Goal: Complete application form

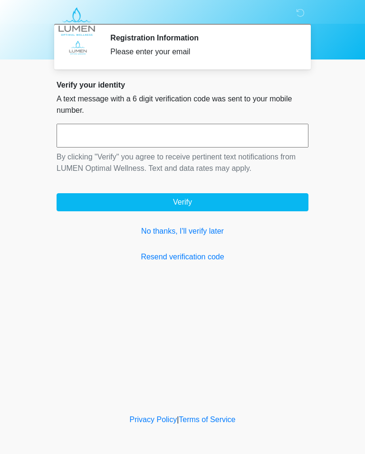
click at [78, 138] on input "text" at bounding box center [183, 136] width 252 height 24
type input "******"
click at [209, 195] on button "Verify" at bounding box center [183, 202] width 252 height 18
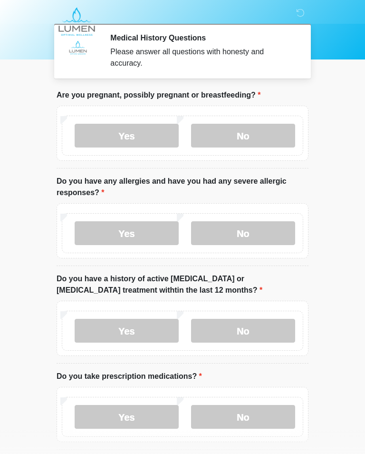
click at [262, 130] on label "No" at bounding box center [243, 136] width 104 height 24
click at [124, 234] on label "Yes" at bounding box center [127, 233] width 104 height 24
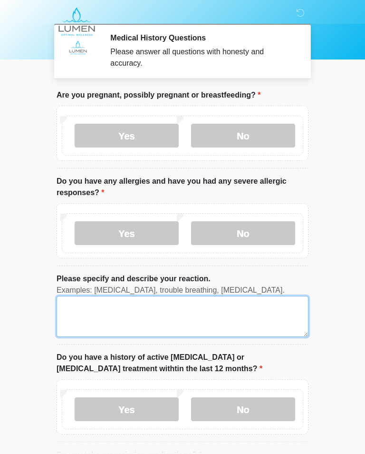
click at [64, 305] on textarea "Please specify and describe your reaction." at bounding box center [183, 316] width 252 height 41
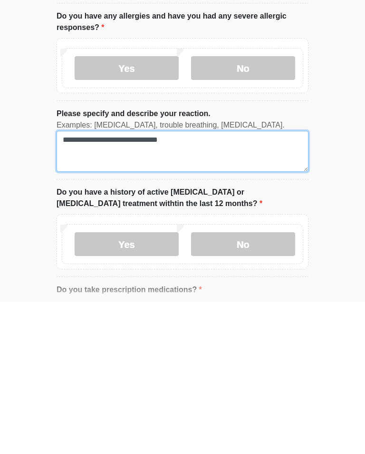
type textarea "**********"
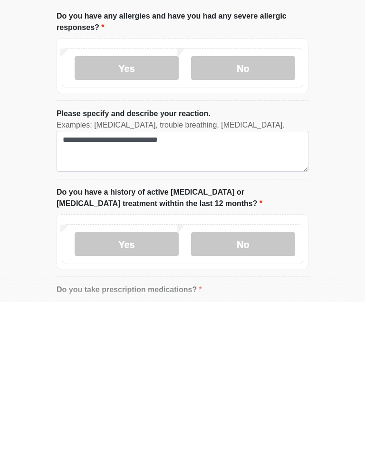
click at [256, 384] on label "No" at bounding box center [243, 396] width 104 height 24
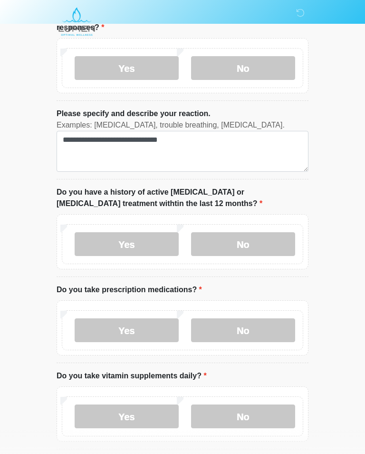
click at [137, 331] on label "Yes" at bounding box center [127, 330] width 104 height 24
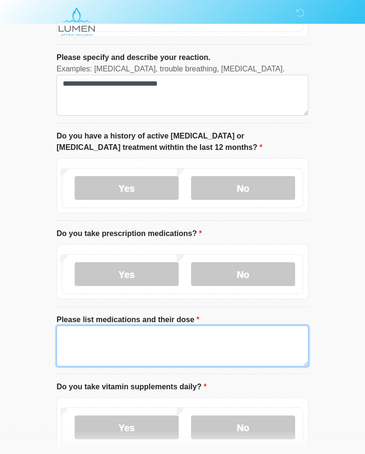
click at [73, 332] on textarea "Please list medications and their dose" at bounding box center [183, 345] width 252 height 41
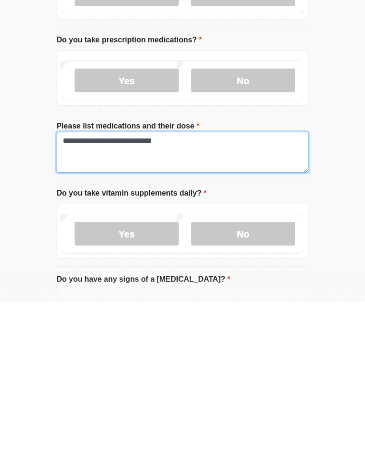
type textarea "**********"
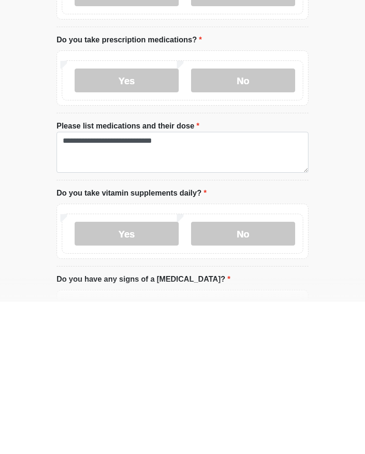
click at [250, 374] on label "No" at bounding box center [243, 386] width 104 height 24
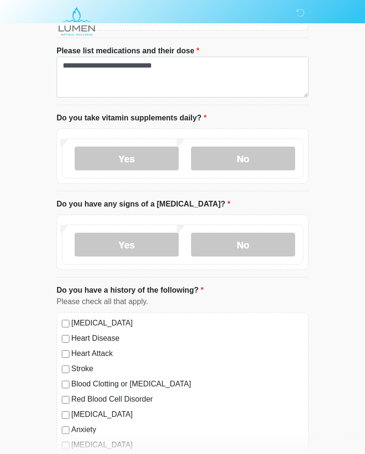
click at [250, 236] on label "No" at bounding box center [243, 245] width 104 height 24
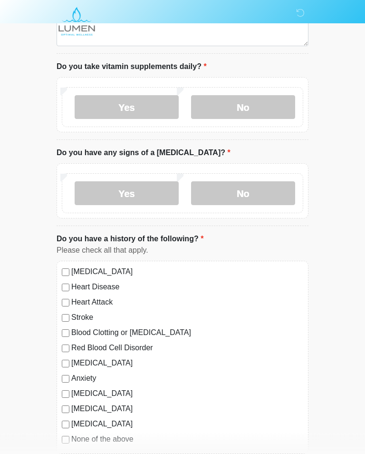
scroll to position [545, 0]
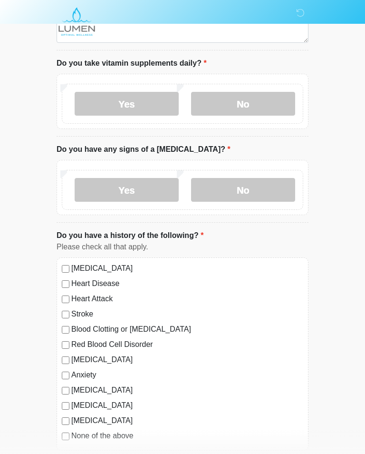
click at [70, 257] on div "High Blood Pressure Heart Disease Heart Attack Stroke Blood Clotting or Bleedin…" at bounding box center [183, 353] width 252 height 193
click at [66, 259] on div "High Blood Pressure Heart Disease Heart Attack Stroke Blood Clotting or Bleedin…" at bounding box center [183, 353] width 252 height 193
click at [67, 263] on div "High Blood Pressure" at bounding box center [183, 268] width 242 height 11
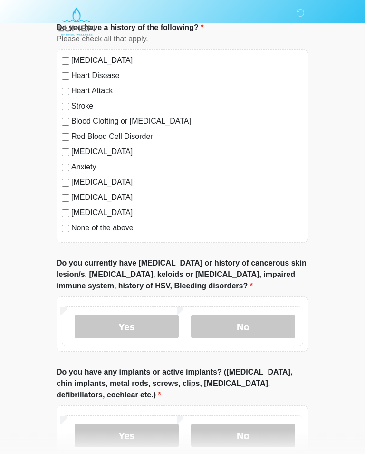
scroll to position [753, 0]
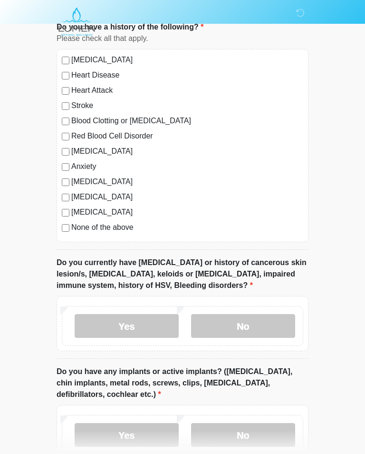
click at [258, 317] on label "No" at bounding box center [243, 326] width 104 height 24
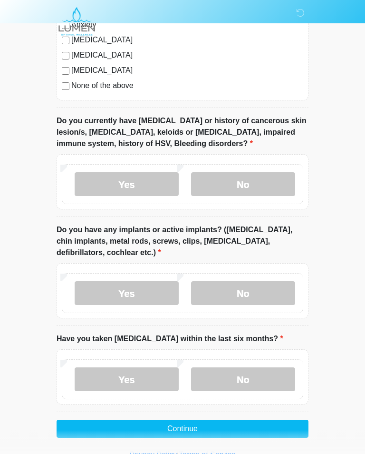
scroll to position [895, 0]
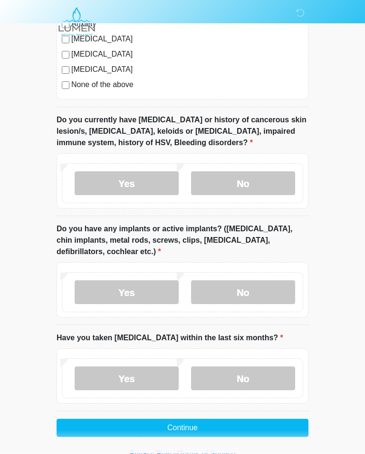
click at [255, 291] on label "No" at bounding box center [243, 293] width 104 height 24
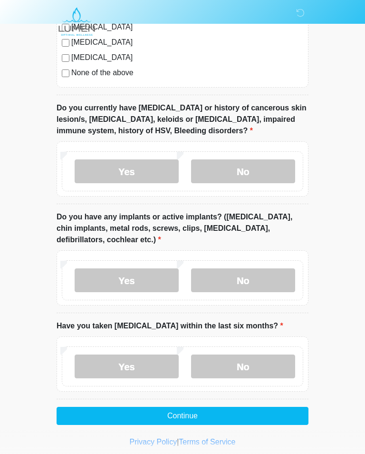
scroll to position [912, 0]
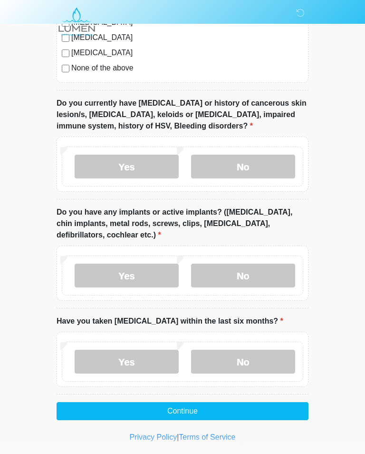
click at [252, 357] on label "No" at bounding box center [243, 362] width 104 height 24
click at [189, 408] on button "Continue" at bounding box center [183, 411] width 252 height 18
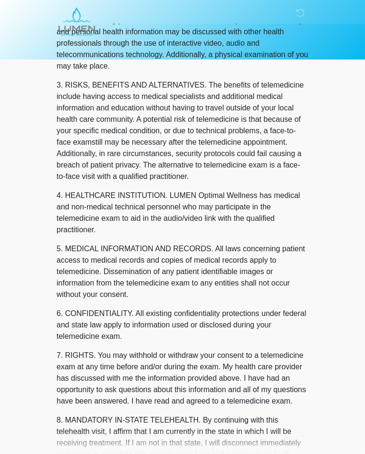
scroll to position [0, 0]
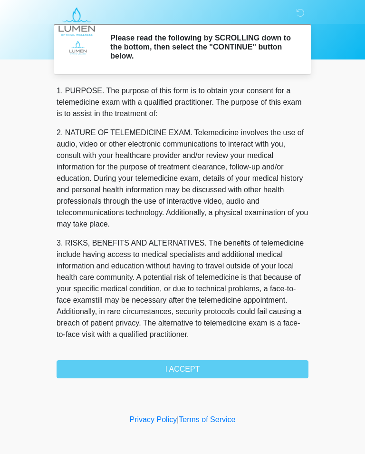
click at [179, 366] on div "1. PURPOSE. The purpose of this form is to obtain your consent for a telemedici…" at bounding box center [183, 231] width 252 height 293
click at [177, 363] on div "1. PURPOSE. The purpose of this form is to obtain your consent for a telemedici…" at bounding box center [183, 231] width 252 height 293
click at [203, 367] on div "1. PURPOSE. The purpose of this form is to obtain your consent for a telemedici…" at bounding box center [183, 231] width 252 height 293
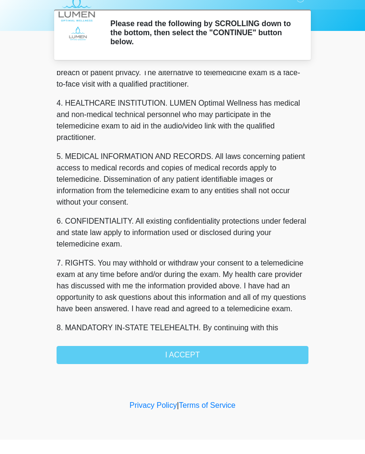
scroll to position [236, 0]
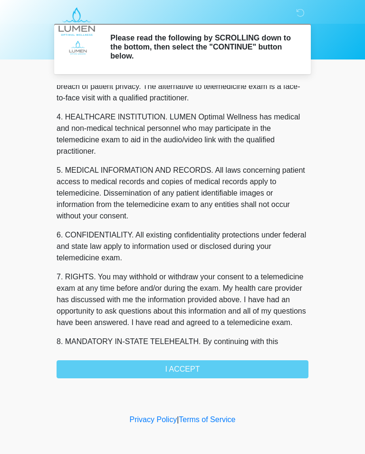
click at [189, 367] on div "1. PURPOSE. The purpose of this form is to obtain your consent for a telemedici…" at bounding box center [183, 231] width 252 height 293
click at [167, 367] on div "1. PURPOSE. The purpose of this form is to obtain your consent for a telemedici…" at bounding box center [183, 231] width 252 height 293
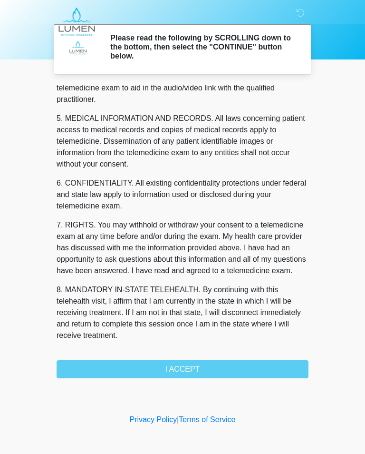
scroll to position [300, 0]
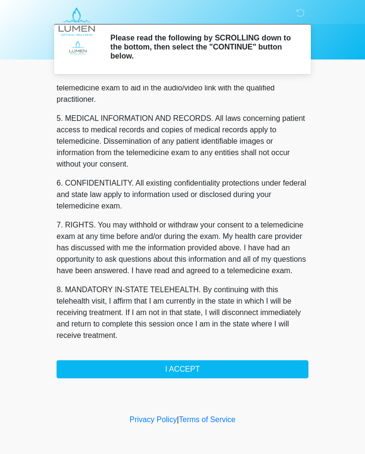
click at [177, 361] on button "I ACCEPT" at bounding box center [183, 369] width 252 height 18
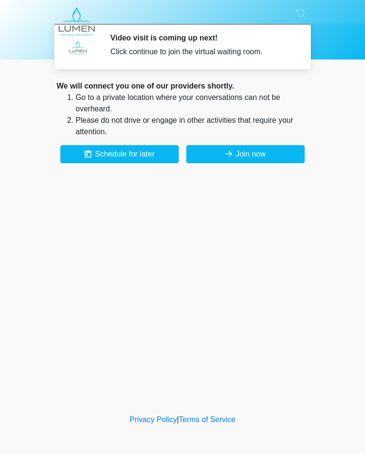
click at [239, 150] on button "Join now" at bounding box center [245, 154] width 118 height 18
click at [8, 346] on body "‎ ‎ Video visit is coming up next! Click continue to join the virtual waiting r…" at bounding box center [182, 227] width 365 height 454
click at [49, 185] on div "‎ ‎ Video visit is coming up next! Click continue to join the virtual waiting r…" at bounding box center [182, 206] width 285 height 393
